Goal: Navigation & Orientation: Find specific page/section

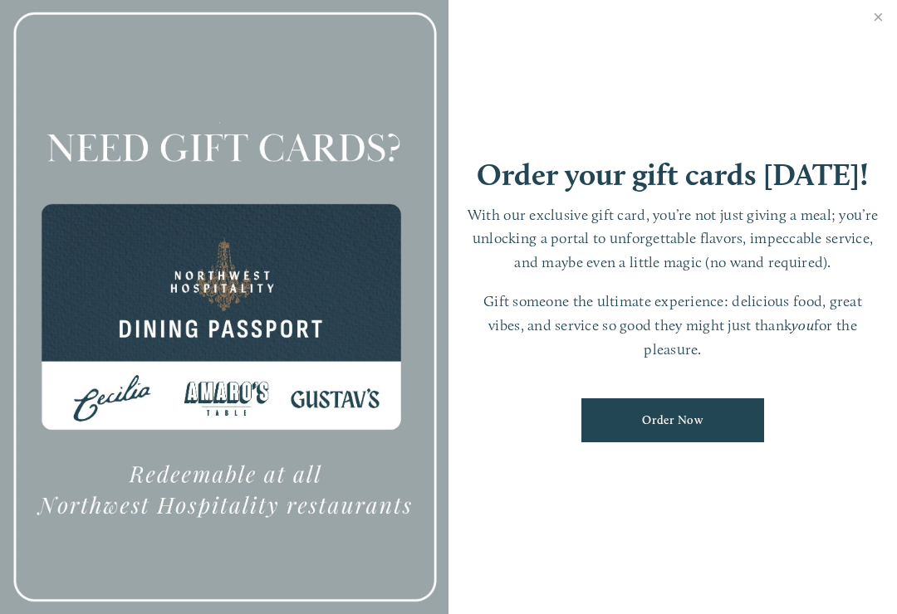
click at [868, 22] on link "Close" at bounding box center [878, 19] width 32 height 46
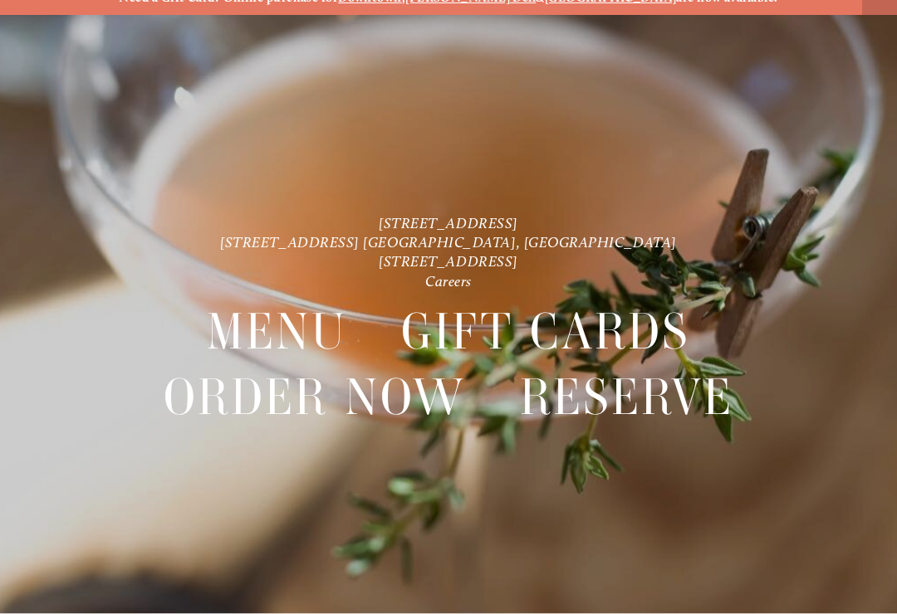
scroll to position [35, 0]
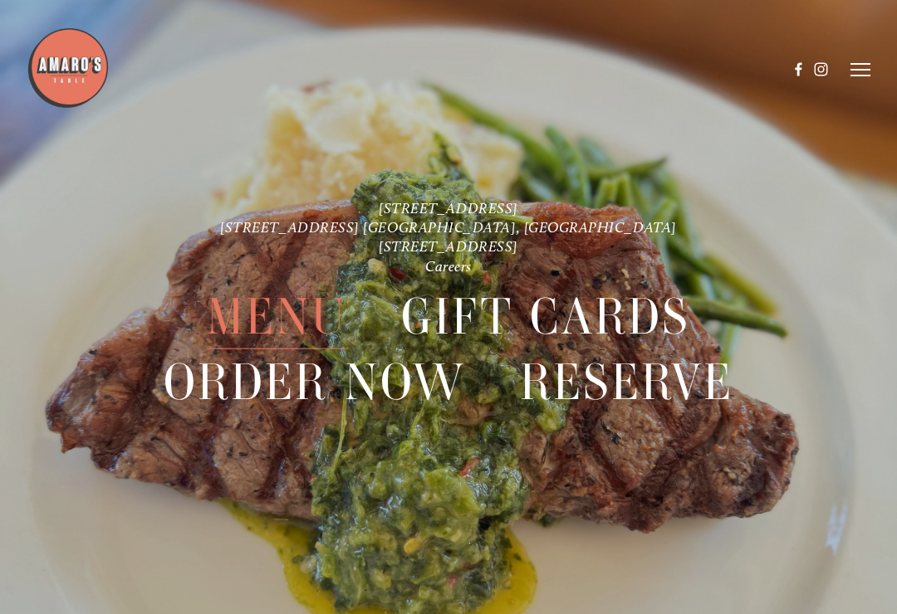
click at [302, 315] on span "Menu" at bounding box center [277, 317] width 140 height 65
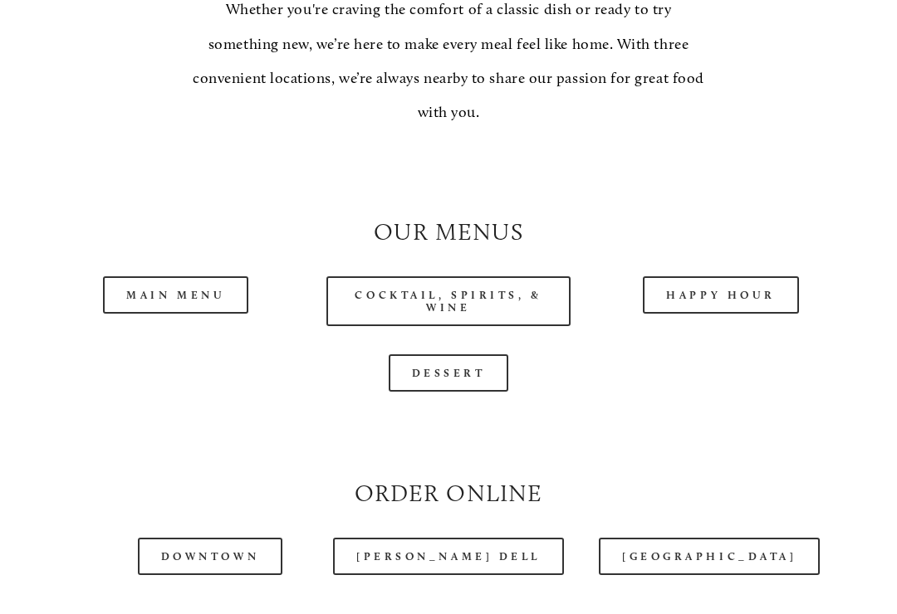
scroll to position [1287, 0]
click at [215, 291] on link "Main Menu" at bounding box center [175, 294] width 145 height 37
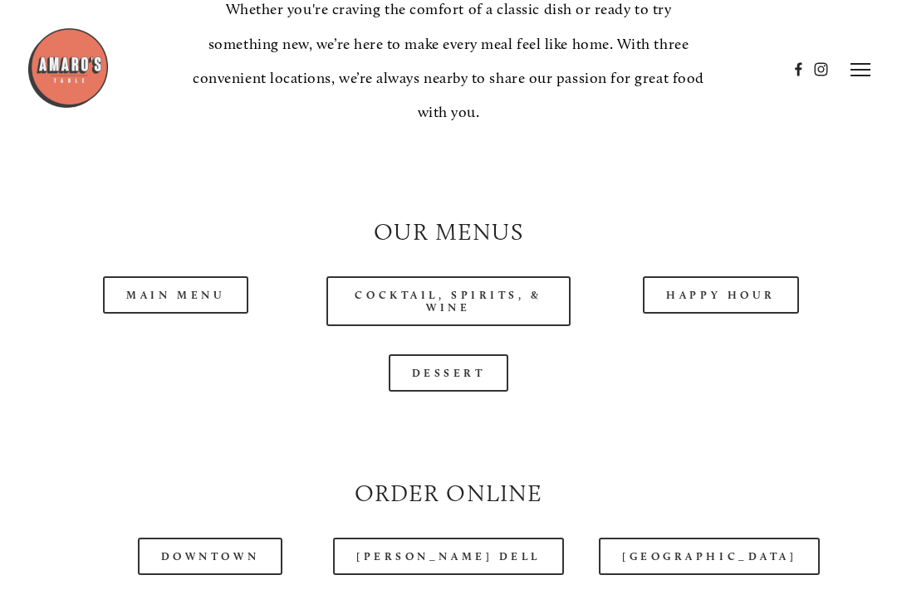
scroll to position [1286, 0]
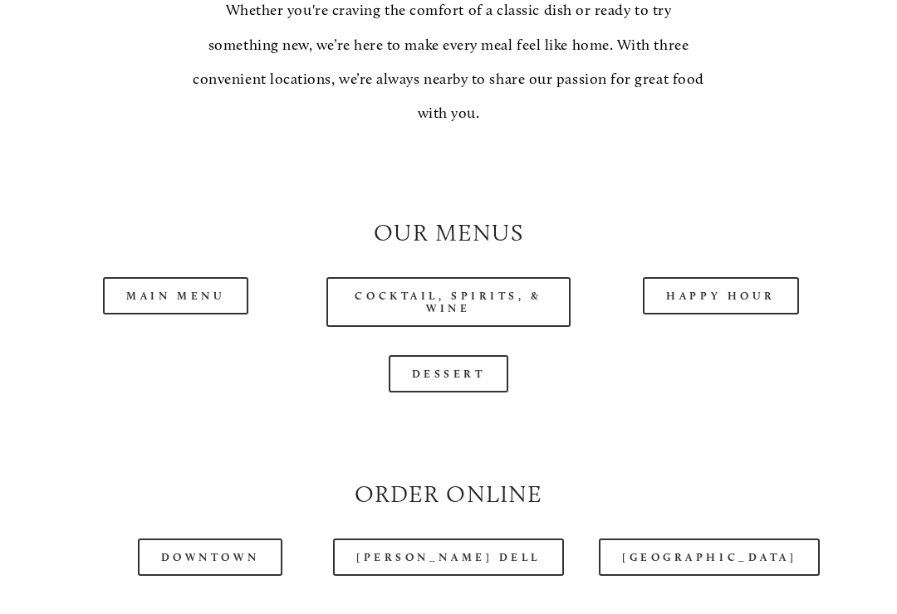
click at [736, 291] on link "Happy Hour" at bounding box center [721, 295] width 156 height 37
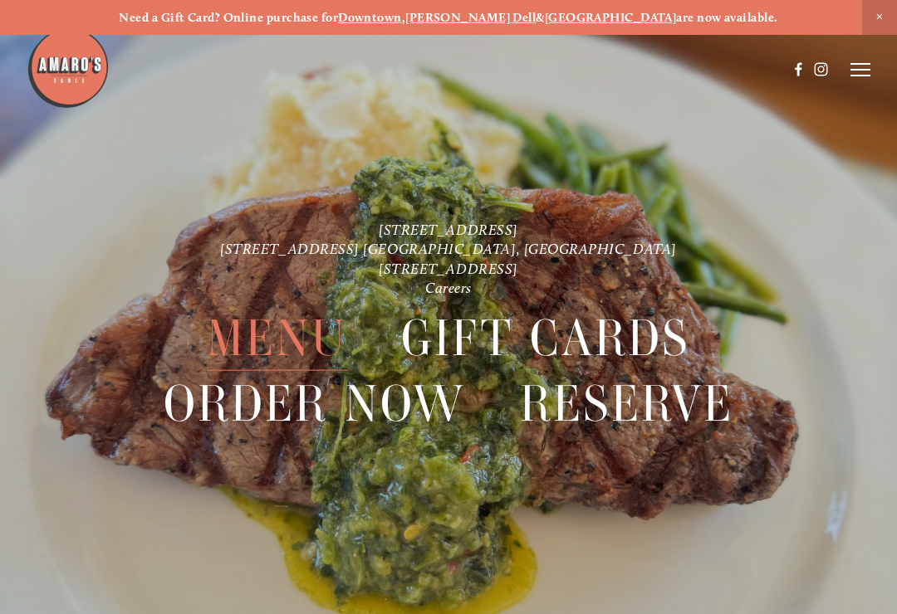
click at [860, 73] on icon at bounding box center [860, 69] width 20 height 15
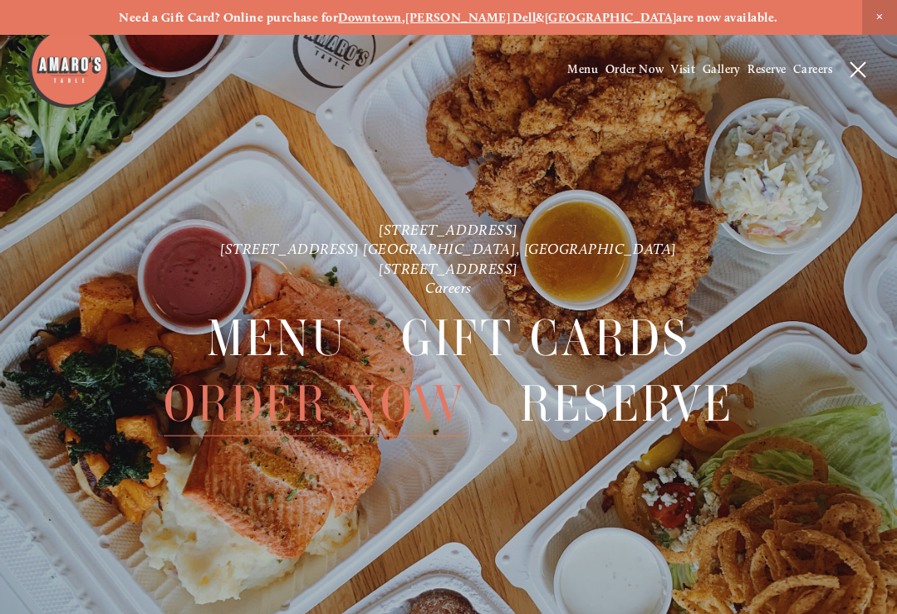
click at [713, 75] on span "Gallery" at bounding box center [721, 69] width 38 height 14
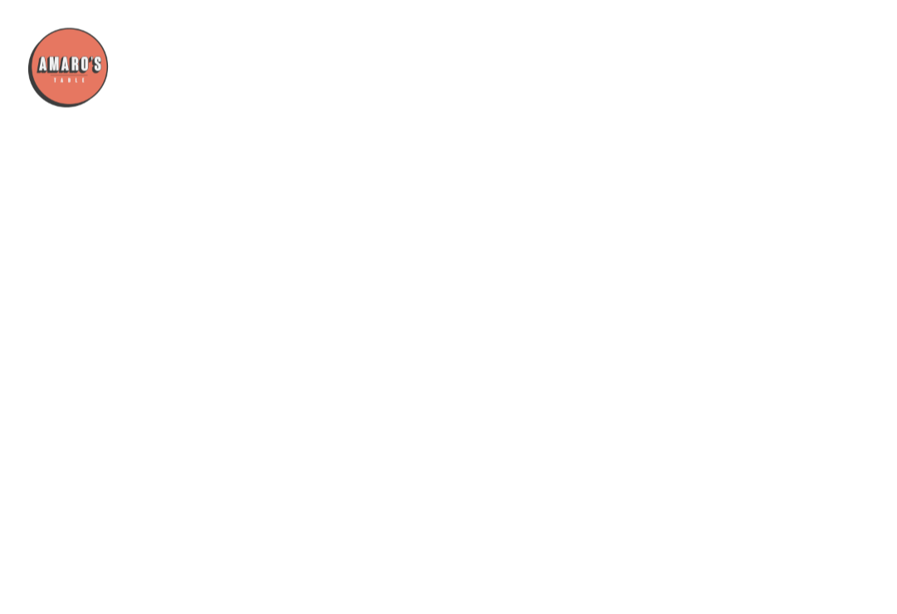
scroll to position [12929, 0]
